Goal: Find specific page/section

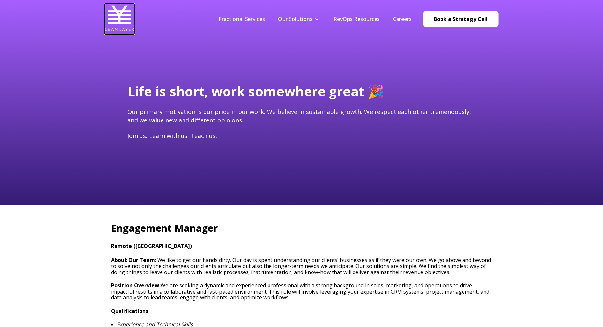
click at [117, 20] on img at bounding box center [120, 18] width 30 height 30
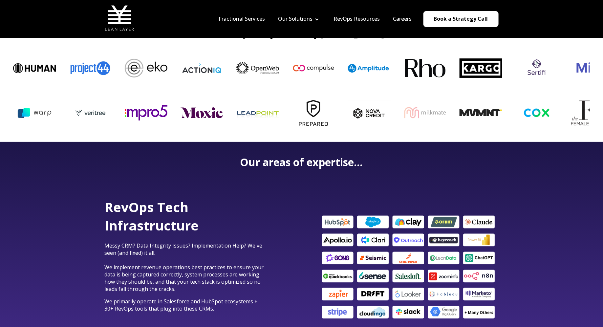
scroll to position [198, 0]
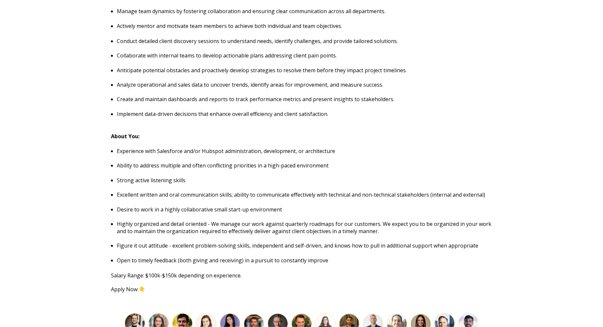
scroll to position [434, 0]
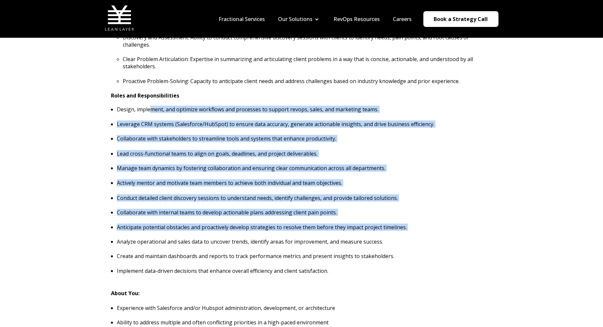
drag, startPoint x: 151, startPoint y: 103, endPoint x: 233, endPoint y: 227, distance: 148.5
click at [233, 227] on span "Engagement Manager Remote (USA) About Our Team : We like to get our hands dirty…" at bounding box center [301, 119] width 381 height 662
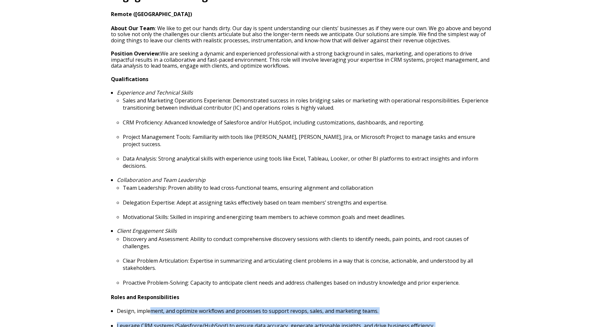
scroll to position [50, 0]
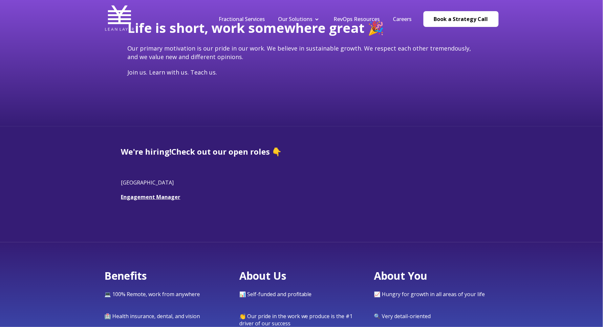
scroll to position [137, 0]
